Goal: Task Accomplishment & Management: Complete application form

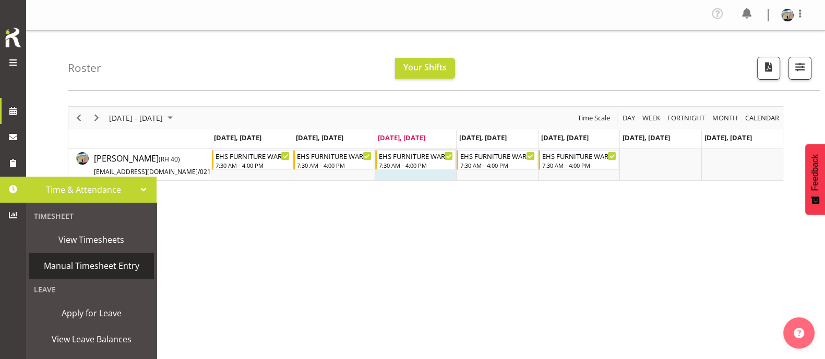
click at [99, 270] on span "Manual Timesheet Entry" at bounding box center [91, 266] width 115 height 16
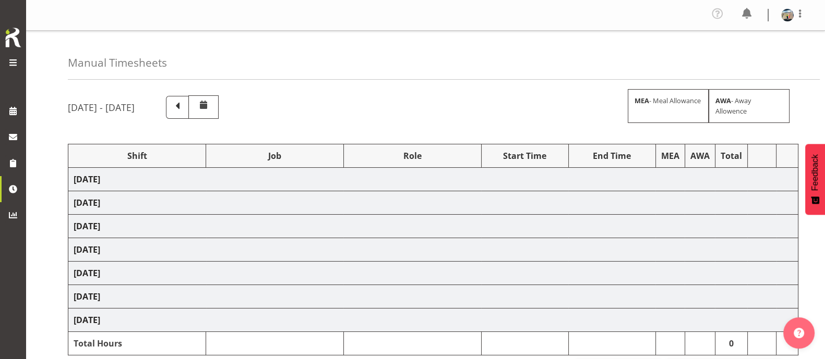
select select "38155"
select select "69"
select select "38155"
select select "69"
select select "38155"
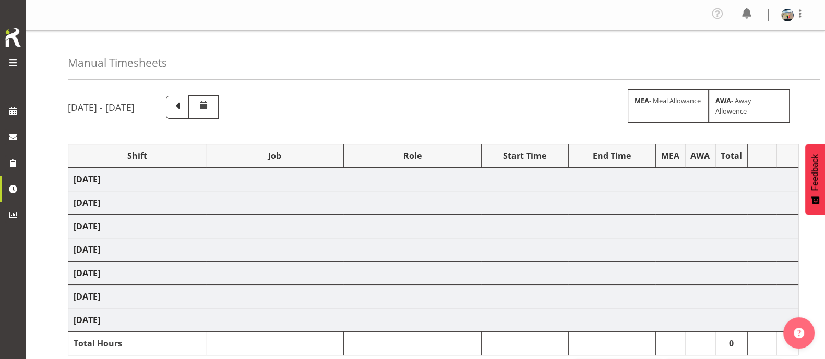
select select "69"
select select "38155"
select select "69"
select select "38155"
select select "69"
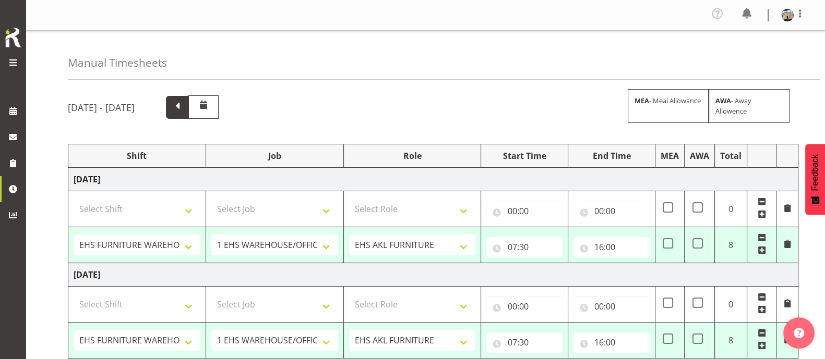
click at [184, 108] on span at bounding box center [178, 107] width 14 height 14
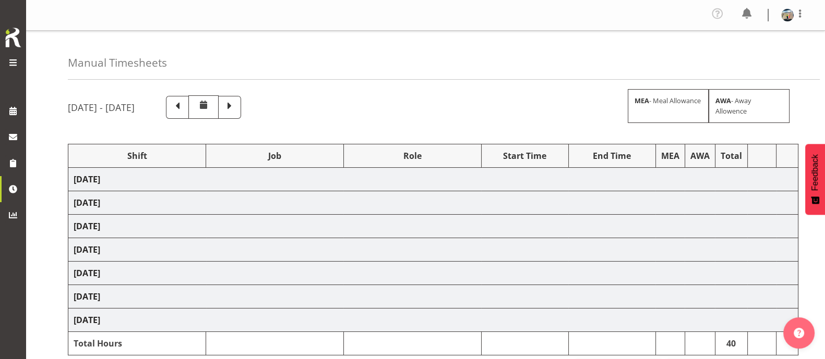
select select "81224"
select select "9198"
select select "81241"
select select "10251"
select select "38155"
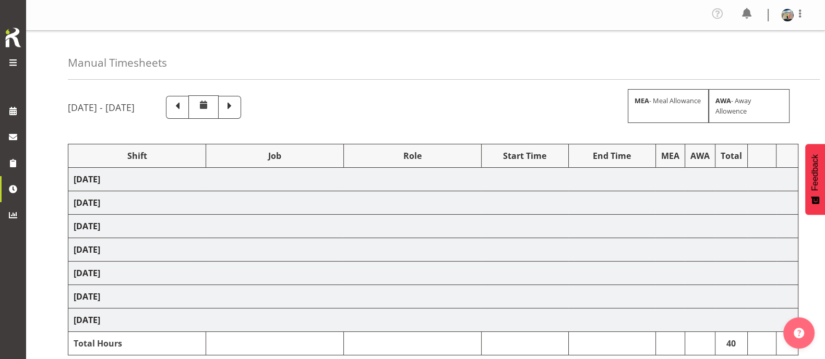
select select "69"
select select "38155"
select select "69"
select select "38155"
select select "69"
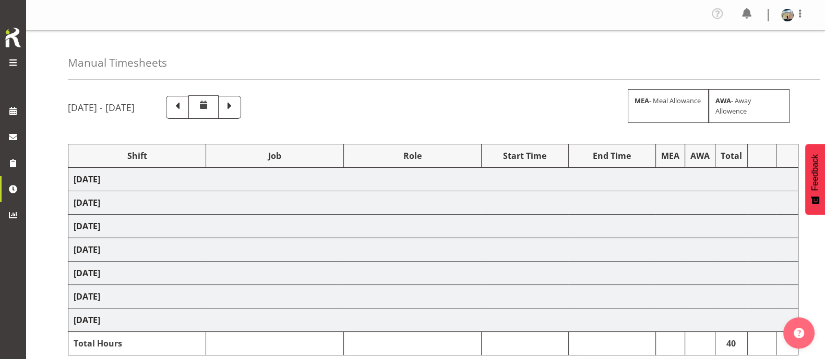
select select "38155"
select select "69"
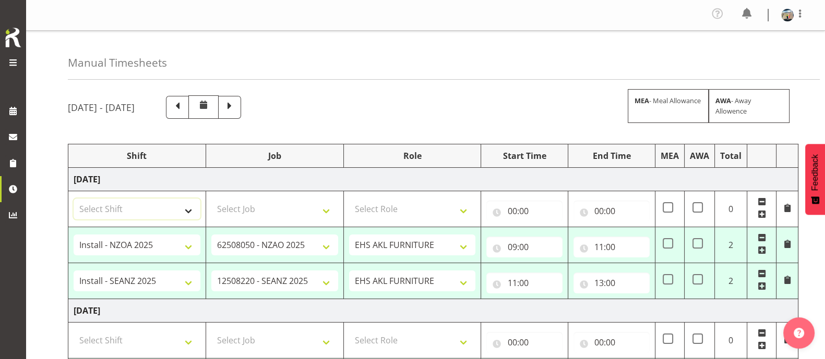
click at [188, 212] on select "Select Shift Assist Carlton EVents Assist Carlton EVents Assist Carlton Events …" at bounding box center [137, 209] width 127 height 21
select select "38155"
click at [74, 199] on select "Select Shift Assist Carlton EVents Assist Carlton EVents Assist Carlton Events …" at bounding box center [137, 209] width 127 height 21
click at [246, 213] on select "Select Job 1 Carlton Events 1 [PERSON_NAME][GEOGRAPHIC_DATA] 1 [PERSON_NAME][GE…" at bounding box center [274, 209] width 127 height 21
select select "69"
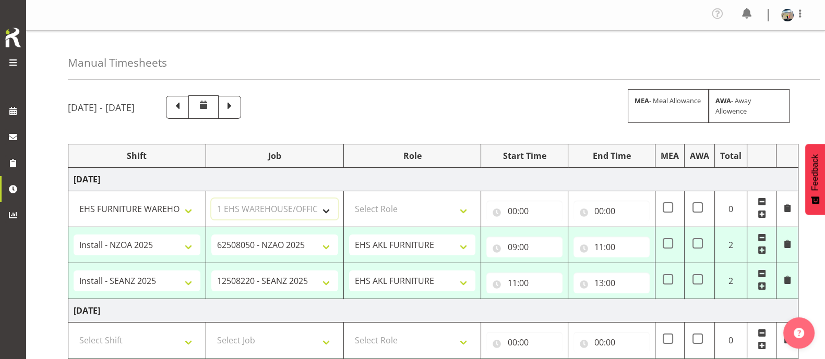
click at [211, 199] on select "Select Job 1 Carlton Events 1 [PERSON_NAME][GEOGRAPHIC_DATA] 1 [PERSON_NAME][GE…" at bounding box center [274, 209] width 127 height 21
click at [389, 208] on select "Select Role EHS AKL FURNITURE" at bounding box center [412, 209] width 127 height 21
select select "189"
click at [349, 199] on select "Select Role EHS AKL FURNITURE" at bounding box center [412, 209] width 127 height 21
click at [534, 210] on input "00:00" at bounding box center [524, 211] width 76 height 21
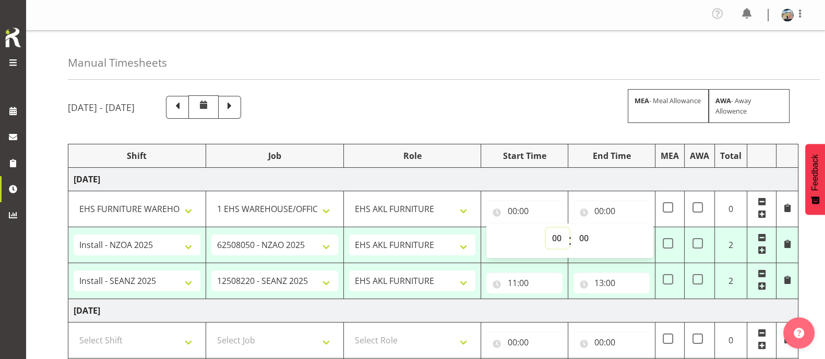
click at [550, 237] on select "00 01 02 03 04 05 06 07 08 09 10 11 12 13 14 15 16 17 18 19 20 21 22 23" at bounding box center [557, 238] width 23 height 21
select select "7"
click at [546, 228] on select "00 01 02 03 04 05 06 07 08 09 10 11 12 13 14 15 16 17 18 19 20 21 22 23" at bounding box center [557, 238] width 23 height 21
type input "07:00"
click at [583, 238] on select "00 01 02 03 04 05 06 07 08 09 10 11 12 13 14 15 16 17 18 19 20 21 22 23 24 25 2…" at bounding box center [584, 238] width 23 height 21
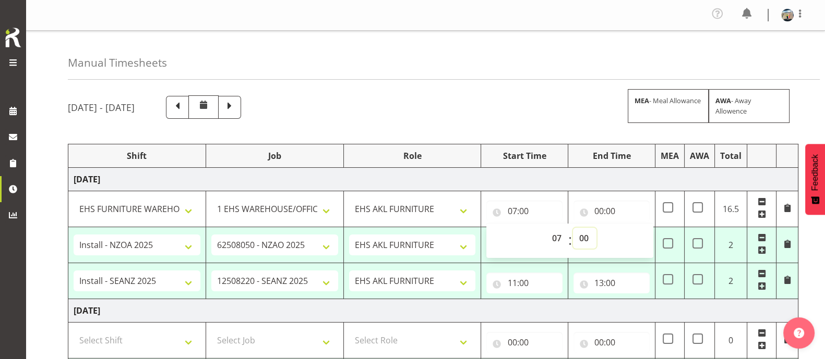
select select "30"
click at [573, 228] on select "00 01 02 03 04 05 06 07 08 09 10 11 12 13 14 15 16 17 18 19 20 21 22 23 24 25 2…" at bounding box center [584, 238] width 23 height 21
type input "07:30"
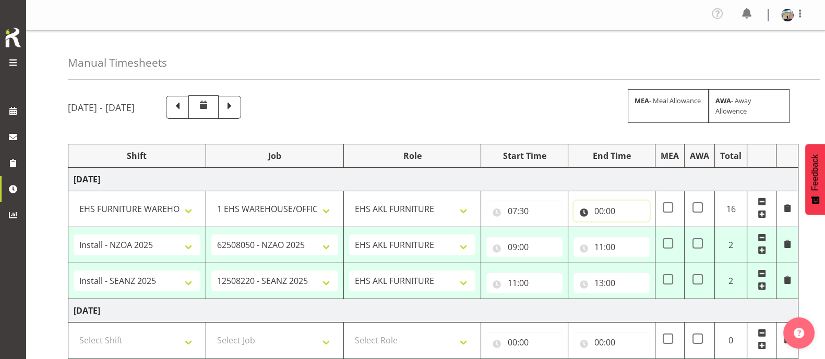
click at [599, 210] on input "00:00" at bounding box center [611, 211] width 76 height 21
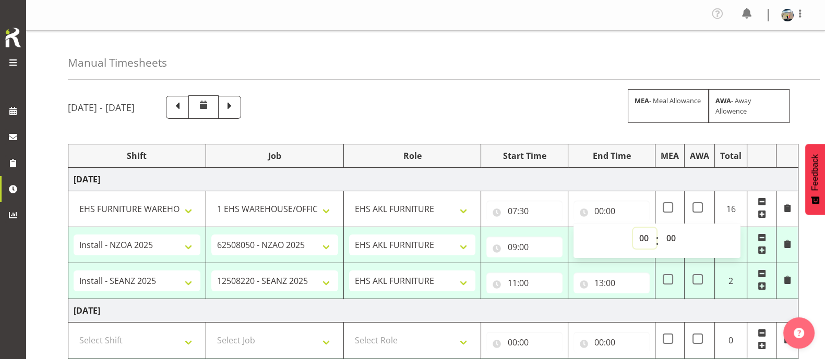
click at [646, 239] on select "00 01 02 03 04 05 06 07 08 09 10 11 12 13 14 15 16 17 18 19 20 21 22 23" at bounding box center [644, 238] width 23 height 21
select select "9"
click at [633, 228] on select "00 01 02 03 04 05 06 07 08 09 10 11 12 13 14 15 16 17 18 19 20 21 22 23" at bounding box center [644, 238] width 23 height 21
type input "09:00"
click at [545, 66] on div "Manual Timesheets" at bounding box center [444, 55] width 752 height 49
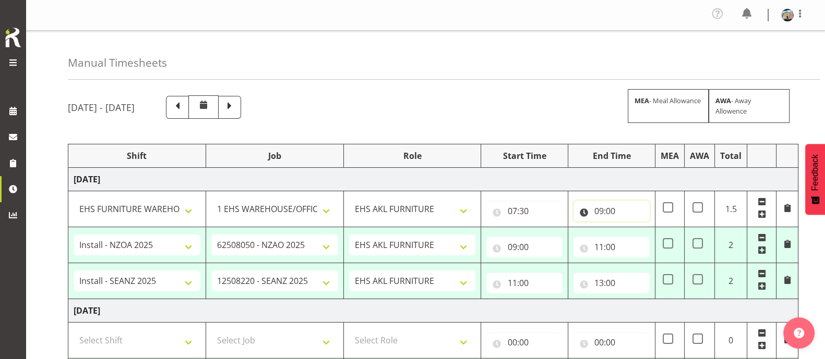
click at [619, 212] on input "09:00" at bounding box center [611, 211] width 76 height 21
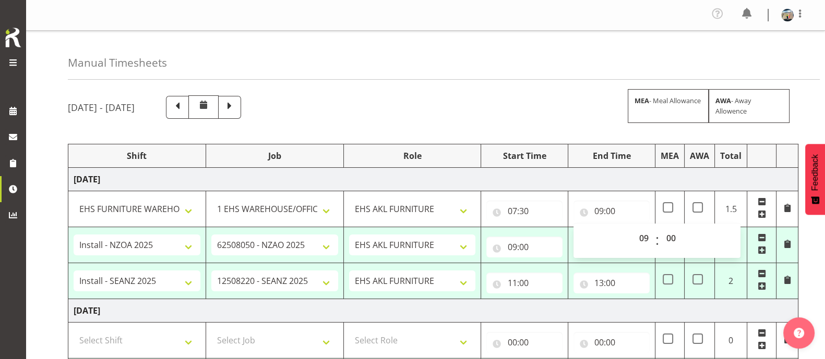
click at [571, 106] on div "[DATE] - [DATE] MEA - Meal Allowance AWA - Away Allowence" at bounding box center [425, 106] width 715 height 23
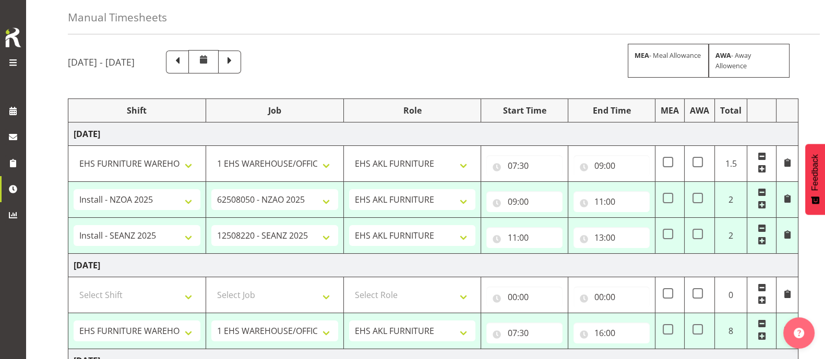
scroll to position [65, 0]
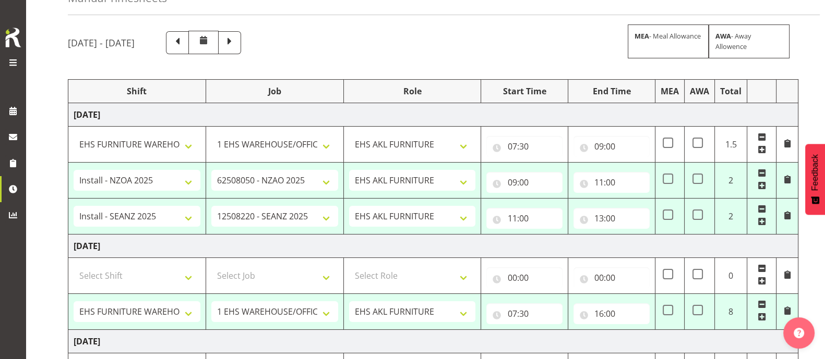
click at [763, 221] on span at bounding box center [761, 221] width 8 height 8
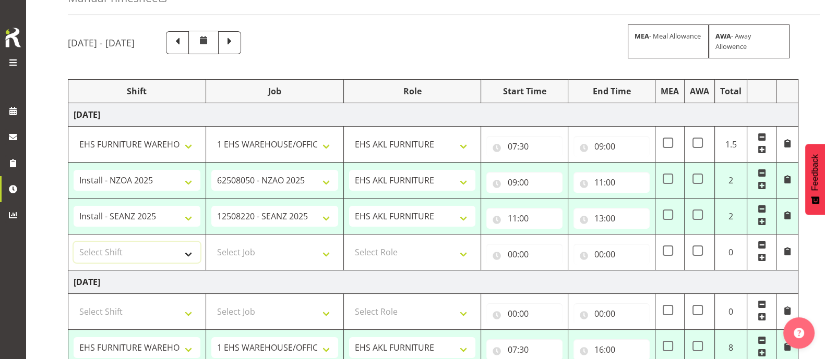
click at [188, 253] on select "Select Shift Assist Carlton EVents Assist Carlton EVents Assist Carlton Events …" at bounding box center [137, 252] width 127 height 21
select select "38155"
click at [74, 242] on select "Select Shift Assist Carlton EVents Assist Carlton EVents Assist Carlton Events …" at bounding box center [137, 252] width 127 height 21
click at [248, 245] on select "Select Job 1 Carlton Events 1 [PERSON_NAME][GEOGRAPHIC_DATA] 1 [PERSON_NAME][GE…" at bounding box center [274, 252] width 127 height 21
select select "69"
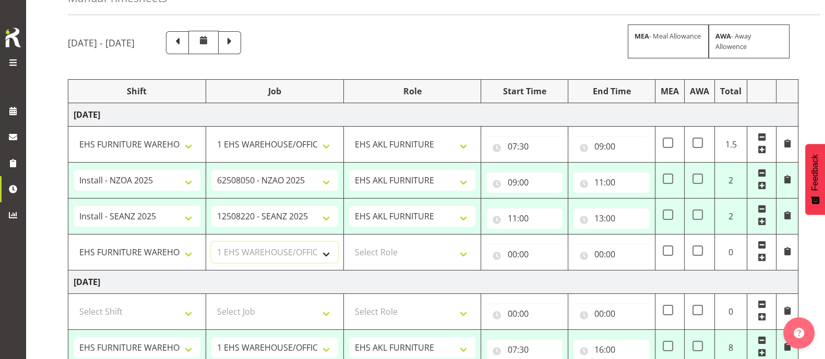
click at [211, 242] on select "Select Job 1 Carlton Events 1 [PERSON_NAME][GEOGRAPHIC_DATA] 1 [PERSON_NAME][GE…" at bounding box center [274, 252] width 127 height 21
click at [415, 249] on select "Select Role EHS AKL FURNITURE" at bounding box center [412, 252] width 127 height 21
select select "189"
click at [349, 242] on select "Select Role EHS AKL FURNITURE" at bounding box center [412, 252] width 127 height 21
click at [519, 249] on input "00:00" at bounding box center [524, 254] width 76 height 21
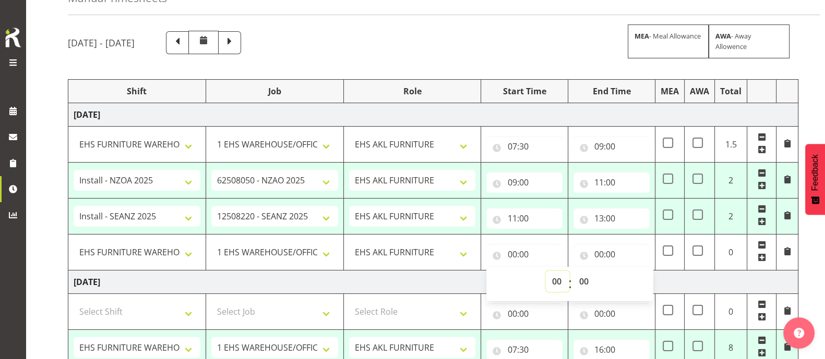
click at [559, 280] on select "00 01 02 03 04 05 06 07 08 09 10 11 12 13 14 15 16 17 18 19 20 21 22 23" at bounding box center [557, 281] width 23 height 21
select select "13"
click at [546, 271] on select "00 01 02 03 04 05 06 07 08 09 10 11 12 13 14 15 16 17 18 19 20 21 22 23" at bounding box center [557, 281] width 23 height 21
type input "13:00"
click at [602, 258] on input "00:00" at bounding box center [611, 254] width 76 height 21
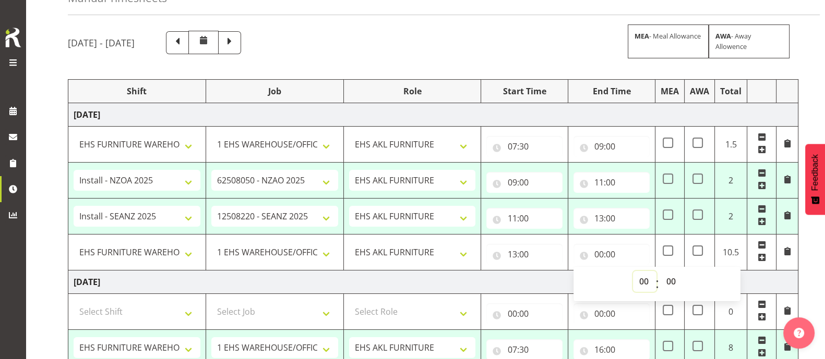
click at [638, 283] on select "00 01 02 03 04 05 06 07 08 09 10 11 12 13 14 15 16 17 18 19 20 21 22 23" at bounding box center [644, 281] width 23 height 21
select select "16"
click at [633, 271] on select "00 01 02 03 04 05 06 07 08 09 10 11 12 13 14 15 16 17 18 19 20 21 22 23" at bounding box center [644, 281] width 23 height 21
type input "16:00"
click at [518, 289] on td "[DATE]" at bounding box center [433, 282] width 730 height 23
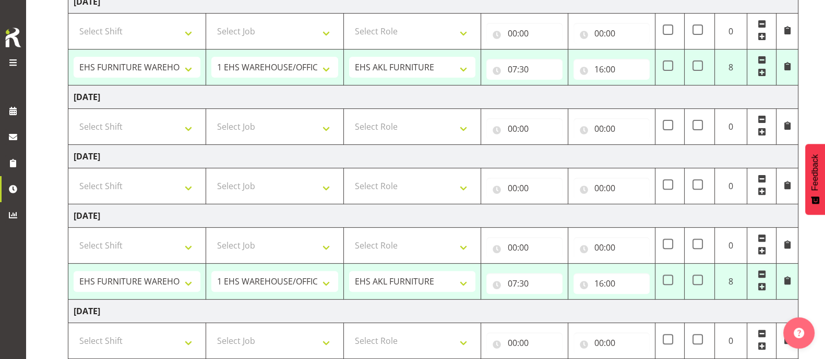
scroll to position [456, 0]
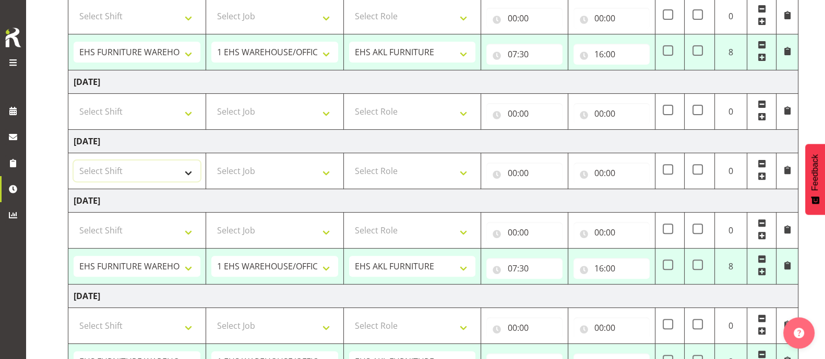
click at [187, 172] on select "Select Shift Assist Carlton EVents Assist Carlton EVents Assist Carlton Events …" at bounding box center [137, 171] width 127 height 21
click at [515, 264] on input "07:30" at bounding box center [524, 268] width 76 height 21
click at [560, 293] on select "00 01 02 03 04 05 06 07 08 09 10 11 12 13 14 15 16 17 18 19 20 21 22 23" at bounding box center [557, 295] width 23 height 21
select select "6"
click at [546, 285] on select "00 01 02 03 04 05 06 07 08 09 10 11 12 13 14 15 16 17 18 19 20 21 22 23" at bounding box center [557, 295] width 23 height 21
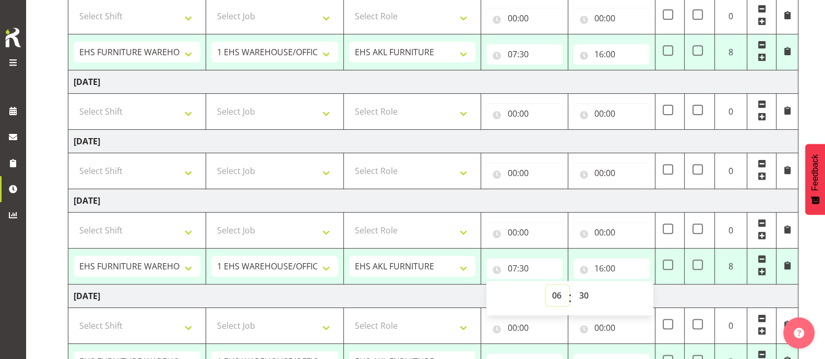
type input "06:30"
click at [581, 290] on select "00 01 02 03 04 05 06 07 08 09 10 11 12 13 14 15 16 17 18 19 20 21 22 23 24 25 2…" at bounding box center [584, 295] width 23 height 21
select select "0"
click at [573, 285] on select "00 01 02 03 04 05 06 07 08 09 10 11 12 13 14 15 16 17 18 19 20 21 22 23 24 25 2…" at bounding box center [584, 295] width 23 height 21
type input "06:00"
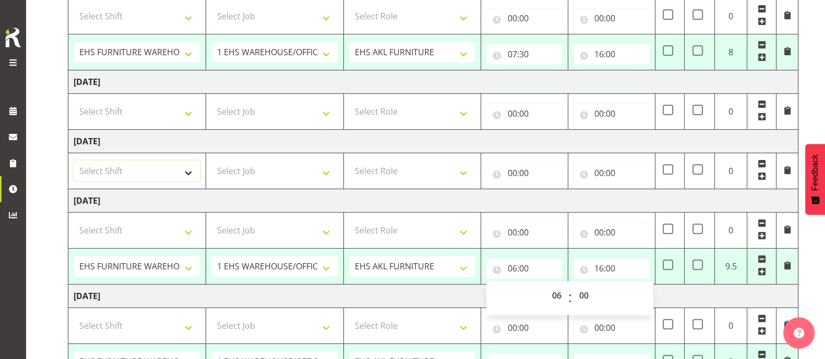
click at [184, 170] on select "Select Shift Assist Carlton EVents Assist Carlton EVents Assist Carlton Events …" at bounding box center [137, 171] width 127 height 21
select select "72970"
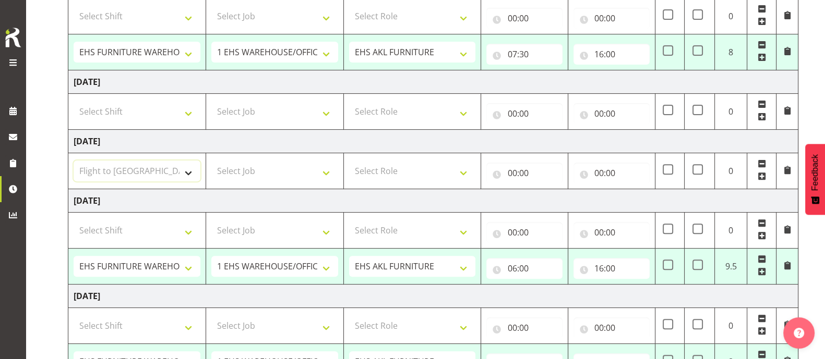
click at [74, 161] on select "Select Shift Assist Carlton EVents Assist Carlton EVents Assist Carlton Events …" at bounding box center [137, 171] width 127 height 21
click at [257, 165] on select "Select Job 1 Carlton Events 1 [PERSON_NAME][GEOGRAPHIC_DATA] 1 [PERSON_NAME][GE…" at bounding box center [274, 171] width 127 height 21
select select "9141"
click at [211, 161] on select "Select Job 1 Carlton Events 1 [PERSON_NAME][GEOGRAPHIC_DATA] 1 [PERSON_NAME][GE…" at bounding box center [274, 171] width 127 height 21
click at [389, 171] on select "Select Role EHS AKL FURNITURE" at bounding box center [412, 171] width 127 height 21
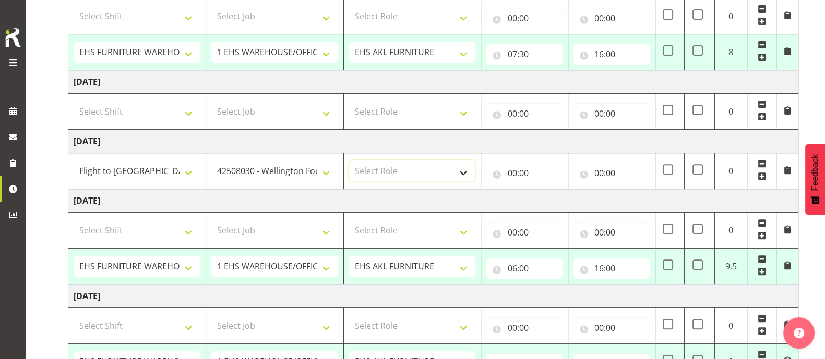
select select "189"
click at [349, 161] on select "Select Role EHS AKL FURNITURE" at bounding box center [412, 171] width 127 height 21
click at [519, 171] on input "00:00" at bounding box center [524, 173] width 76 height 21
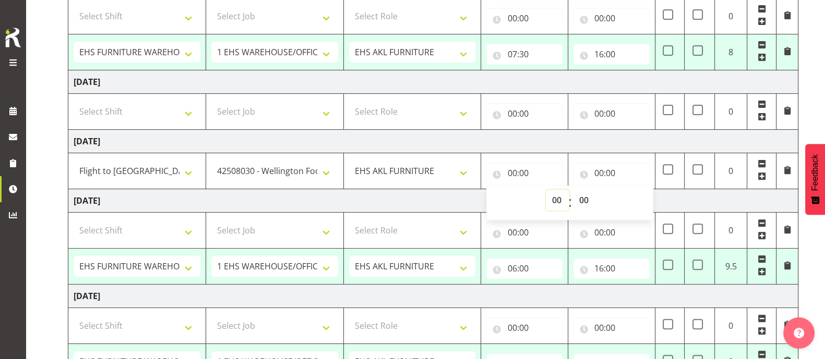
click at [557, 200] on select "00 01 02 03 04 05 06 07 08 09 10 11 12 13 14 15 16 17 18 19 20 21 22 23" at bounding box center [557, 200] width 23 height 21
select select "10"
click at [546, 190] on select "00 01 02 03 04 05 06 07 08 09 10 11 12 13 14 15 16 17 18 19 20 21 22 23" at bounding box center [557, 200] width 23 height 21
type input "10:00"
drag, startPoint x: 604, startPoint y: 171, endPoint x: 614, endPoint y: 173, distance: 10.1
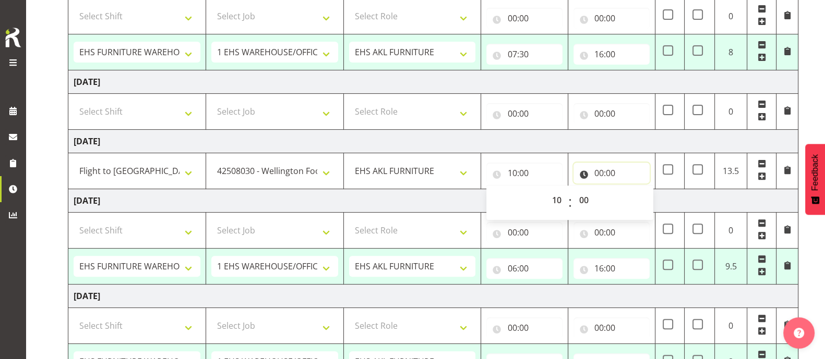
click at [604, 172] on input "00:00" at bounding box center [611, 173] width 76 height 21
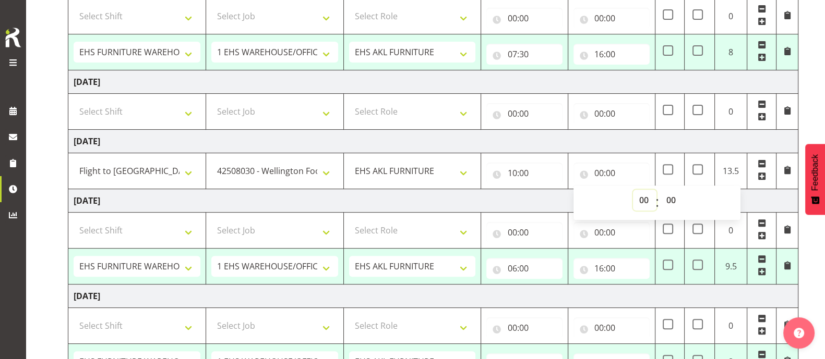
click at [648, 193] on select "00 01 02 03 04 05 06 07 08 09 10 11 12 13 14 15 16 17 18 19 20 21 22 23" at bounding box center [644, 200] width 23 height 21
select select "13"
click at [633, 190] on select "00 01 02 03 04 05 06 07 08 09 10 11 12 13 14 15 16 17 18 19 20 21 22 23" at bounding box center [644, 200] width 23 height 21
type input "13:00"
click at [760, 175] on span at bounding box center [761, 176] width 8 height 8
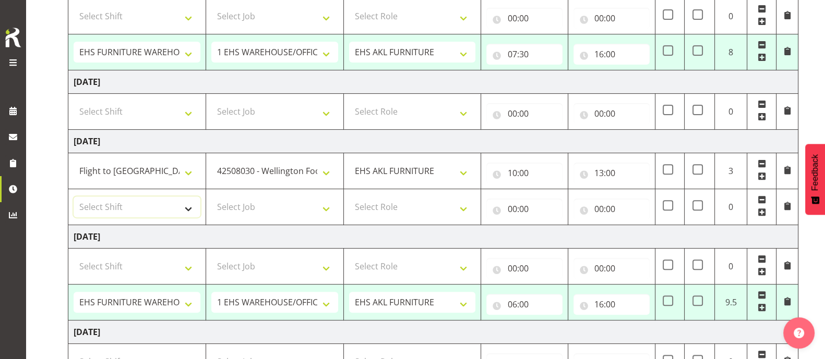
click at [192, 201] on select "Select Shift Assist Carlton EVents Assist Carlton EVents Assist Carlton Events …" at bounding box center [137, 207] width 127 height 21
select select "63362"
click at [74, 197] on select "Select Shift Assist Carlton EVents Assist Carlton EVents Assist Carlton Events …" at bounding box center [137, 207] width 127 height 21
click at [270, 200] on select "Select Job 1 Carlton Events 1 [PERSON_NAME][GEOGRAPHIC_DATA] 1 [PERSON_NAME][GE…" at bounding box center [274, 207] width 127 height 21
select select "9141"
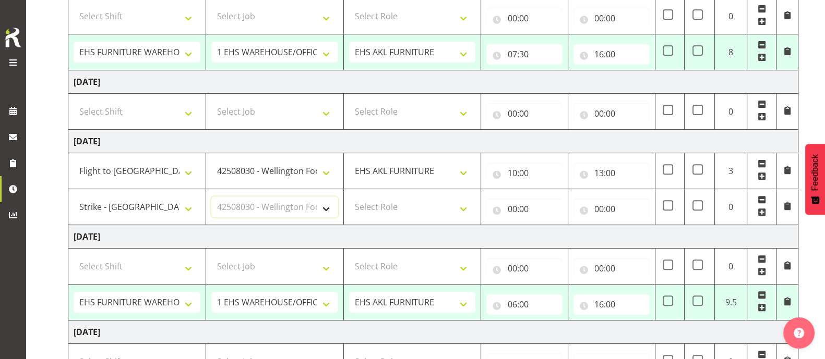
click at [211, 197] on select "Select Job 1 Carlton Events 1 [PERSON_NAME][GEOGRAPHIC_DATA] 1 [PERSON_NAME][GE…" at bounding box center [274, 207] width 127 height 21
click at [390, 204] on select "Select Role EHS AKL FURNITURE" at bounding box center [412, 207] width 127 height 21
select select "189"
click at [349, 197] on select "Select Role EHS AKL FURNITURE" at bounding box center [412, 207] width 127 height 21
click at [518, 209] on input "00:00" at bounding box center [524, 209] width 76 height 21
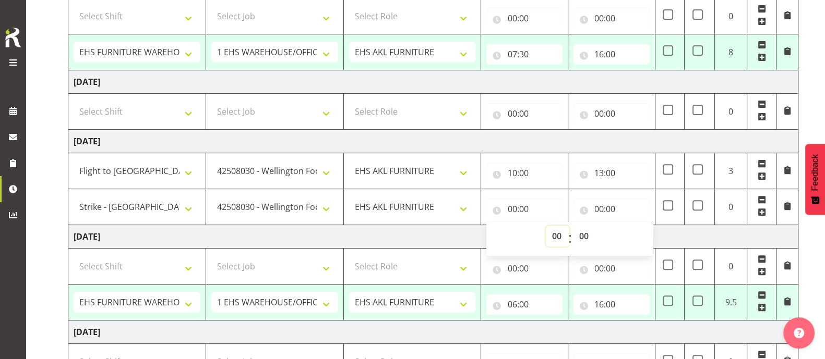
click at [553, 233] on select "00 01 02 03 04 05 06 07 08 09 10 11 12 13 14 15 16 17 18 19 20 21 22 23" at bounding box center [557, 236] width 23 height 21
select select "13"
click at [546, 226] on select "00 01 02 03 04 05 06 07 08 09 10 11 12 13 14 15 16 17 18 19 20 21 22 23" at bounding box center [557, 236] width 23 height 21
type input "13:00"
click at [595, 208] on input "00:00" at bounding box center [611, 209] width 76 height 21
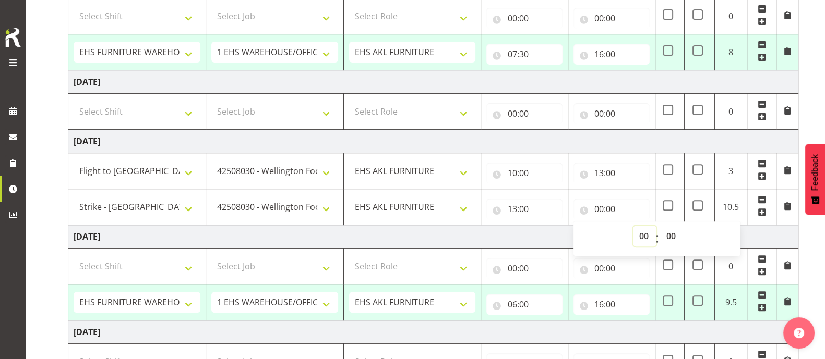
click at [642, 234] on select "00 01 02 03 04 05 06 07 08 09 10 11 12 13 14 15 16 17 18 19 20 21 22 23" at bounding box center [644, 236] width 23 height 21
select select "22"
click at [633, 226] on select "00 01 02 03 04 05 06 07 08 09 10 11 12 13 14 15 16 17 18 19 20 21 22 23" at bounding box center [644, 236] width 23 height 21
type input "22:00"
click at [670, 233] on select "00 01 02 03 04 05 06 07 08 09 10 11 12 13 14 15 16 17 18 19 20 21 22 23 24 25 2…" at bounding box center [671, 236] width 23 height 21
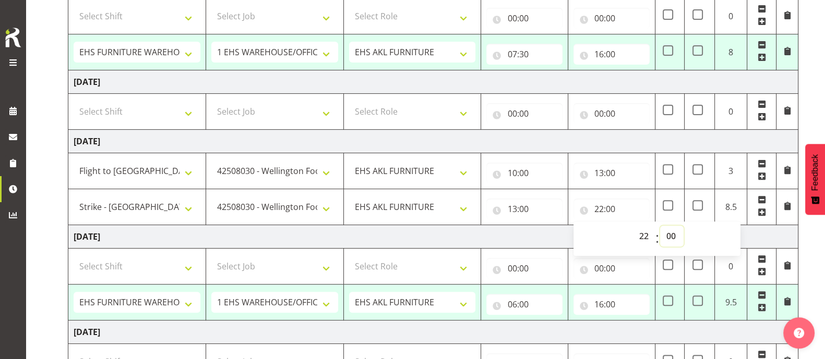
select select "30"
click at [660, 226] on select "00 01 02 03 04 05 06 07 08 09 10 11 12 13 14 15 16 17 18 19 20 21 22 23 24 25 2…" at bounding box center [671, 236] width 23 height 21
type input "22:30"
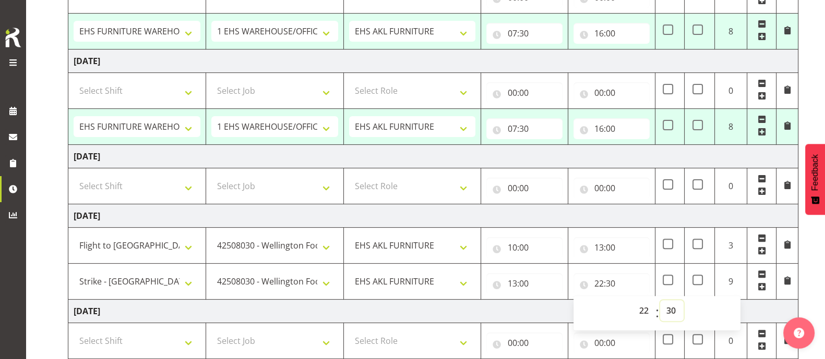
scroll to position [391, 0]
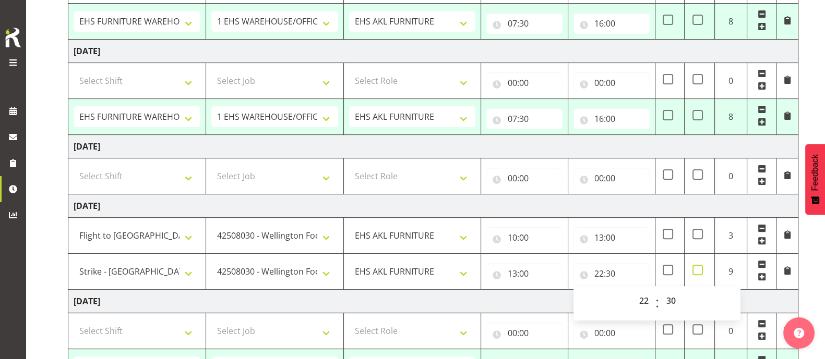
click at [695, 268] on span at bounding box center [697, 270] width 10 height 10
click at [695, 268] on input "checkbox" at bounding box center [695, 270] width 7 height 7
checkbox input "true"
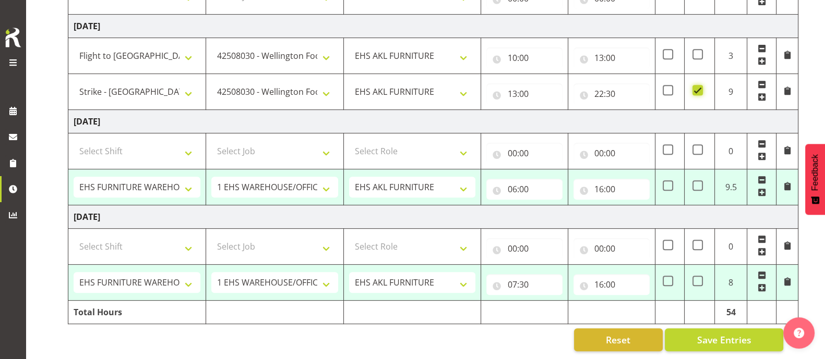
scroll to position [579, 0]
click at [735, 333] on span "Save Entries" at bounding box center [723, 340] width 54 height 14
select select "38155"
select select "69"
type input "07:30"
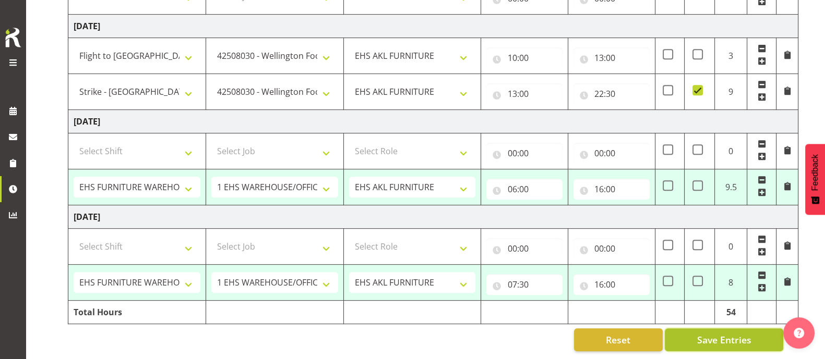
type input "16:00"
select select "38155"
select select "69"
type input "07:30"
type input "16:00"
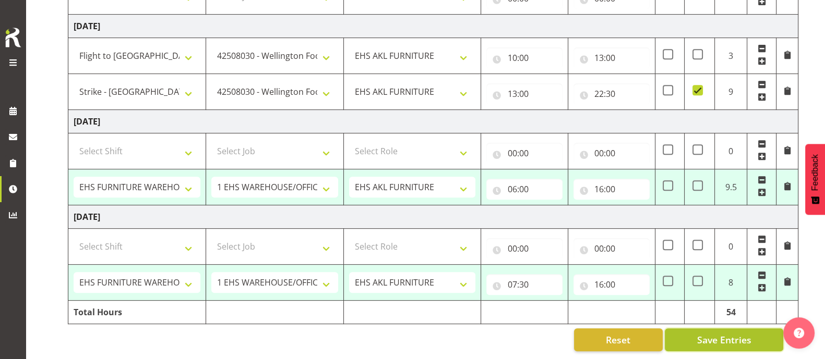
select select "38155"
select select "69"
type input "06:00"
type input "16:00"
select select "38155"
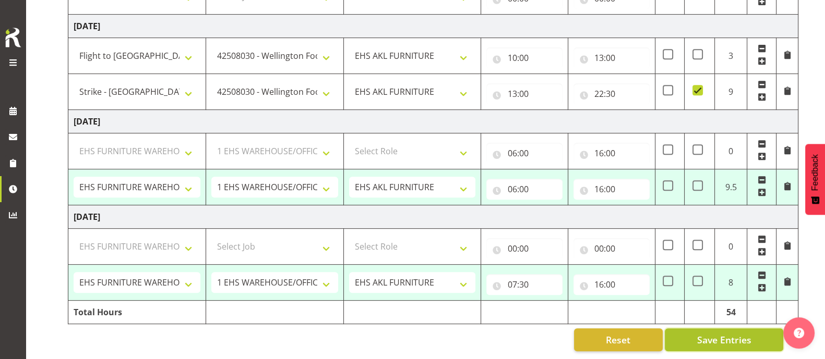
select select "69"
type input "07:30"
type input "16:00"
select select "38155"
select select "69"
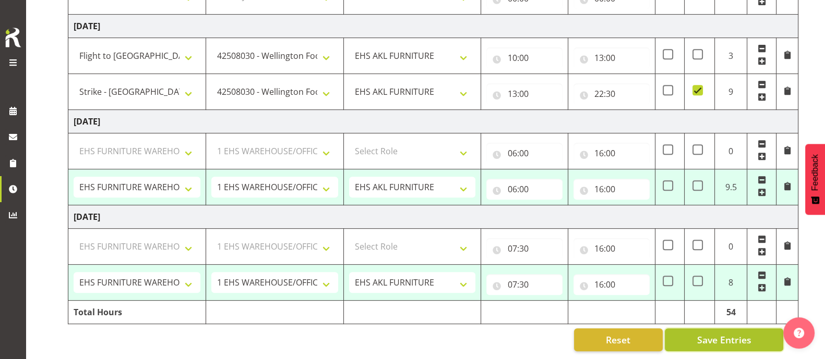
select select "72970"
select select "9141"
select select "63362"
select select "9141"
select select "38155"
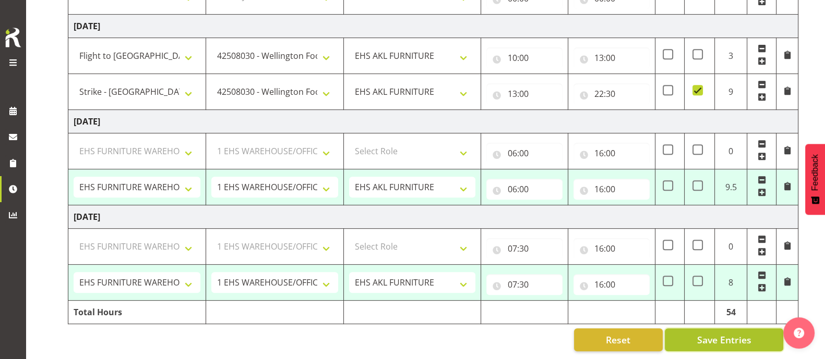
select select "69"
select select "38155"
select select "69"
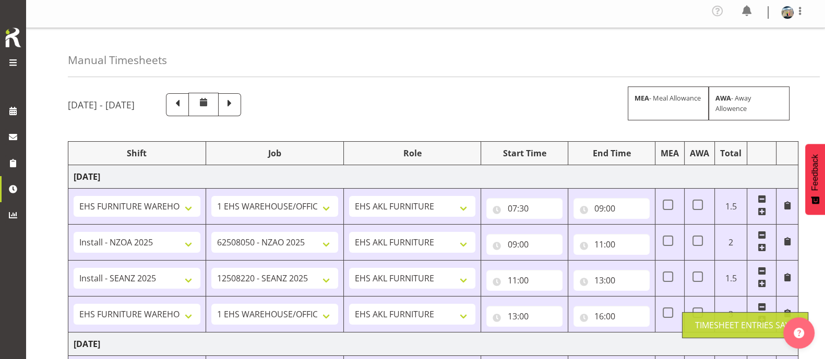
scroll to position [0, 0]
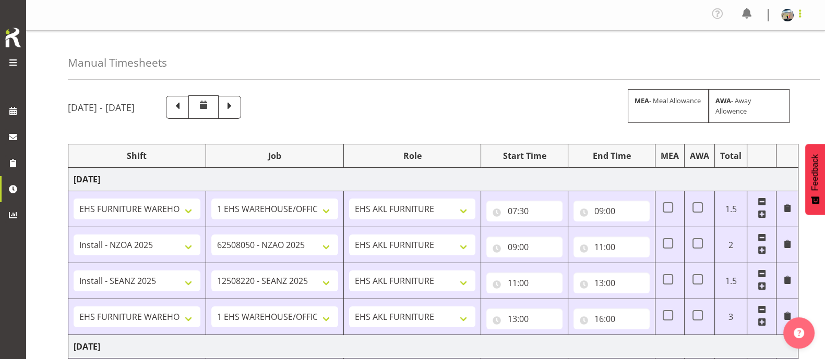
click at [803, 16] on span at bounding box center [799, 13] width 13 height 13
click at [746, 53] on link "Log Out" at bounding box center [756, 57] width 100 height 19
